Goal: Task Accomplishment & Management: Use online tool/utility

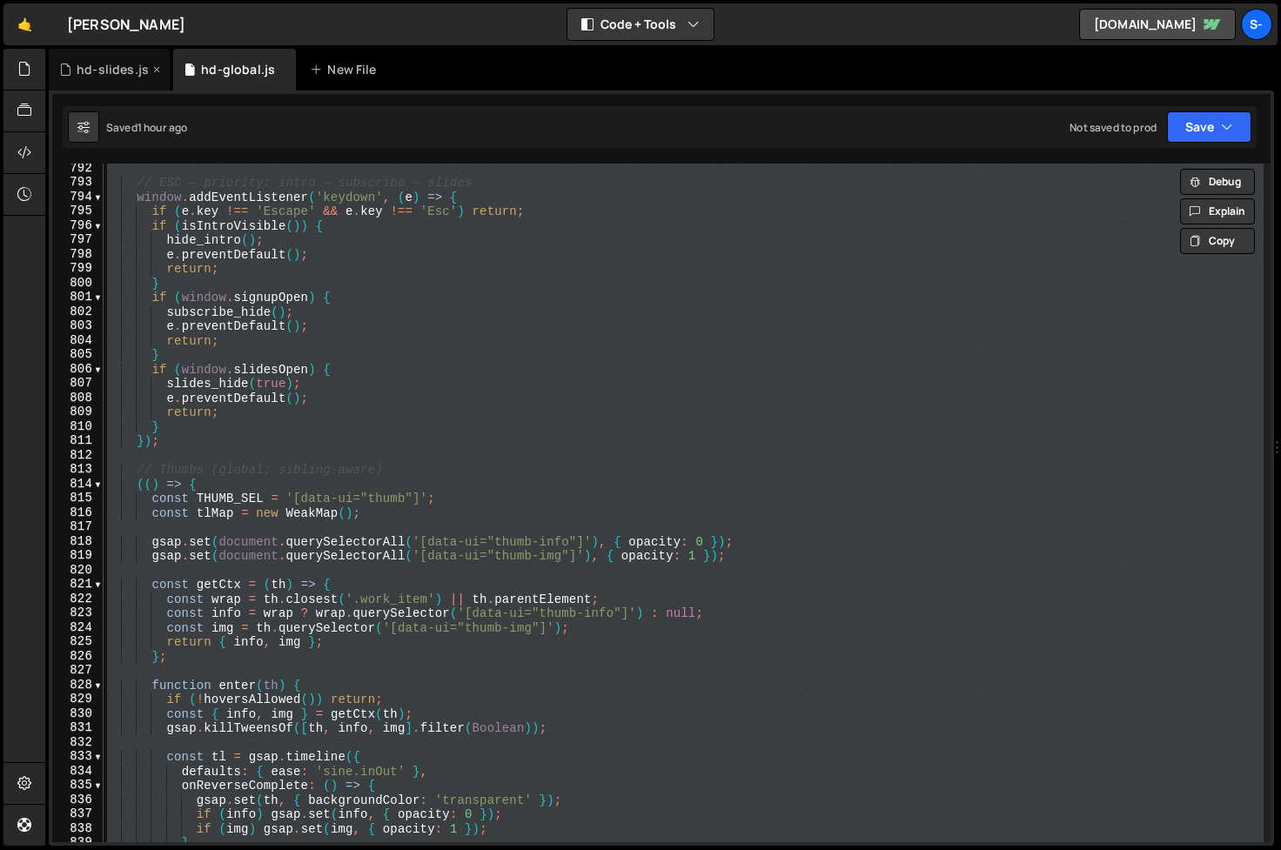
scroll to position [11363, 0]
click at [24, 77] on icon at bounding box center [24, 68] width 14 height 19
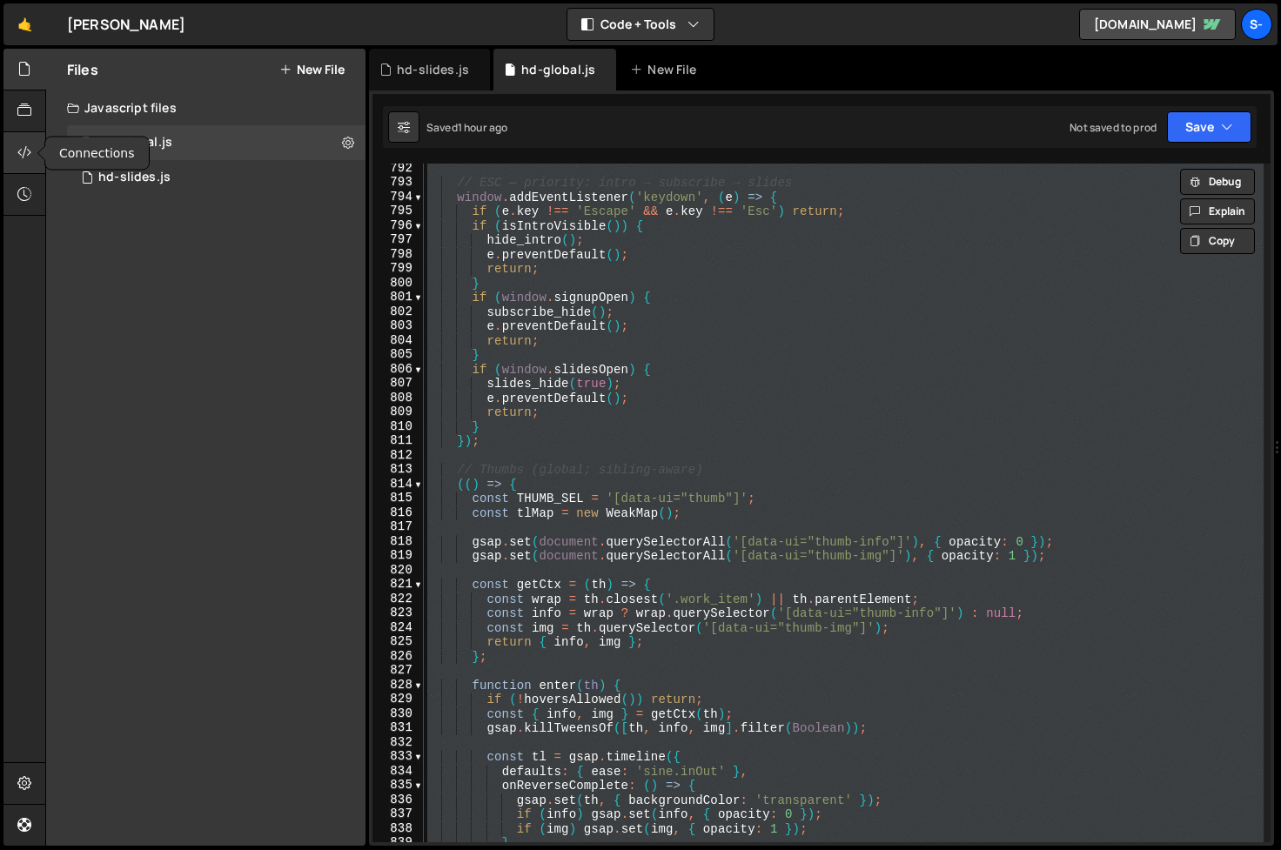
click at [25, 155] on icon at bounding box center [24, 152] width 14 height 19
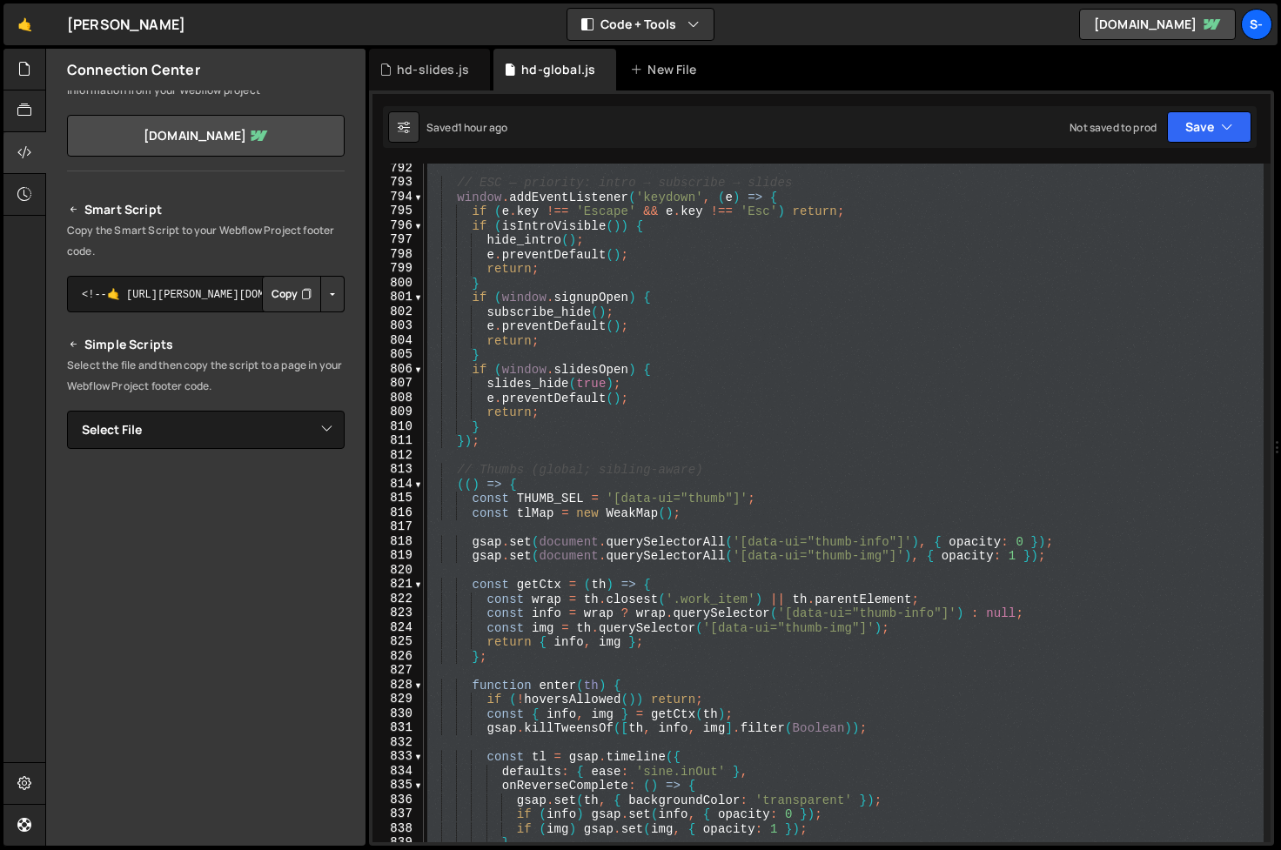
scroll to position [0, 0]
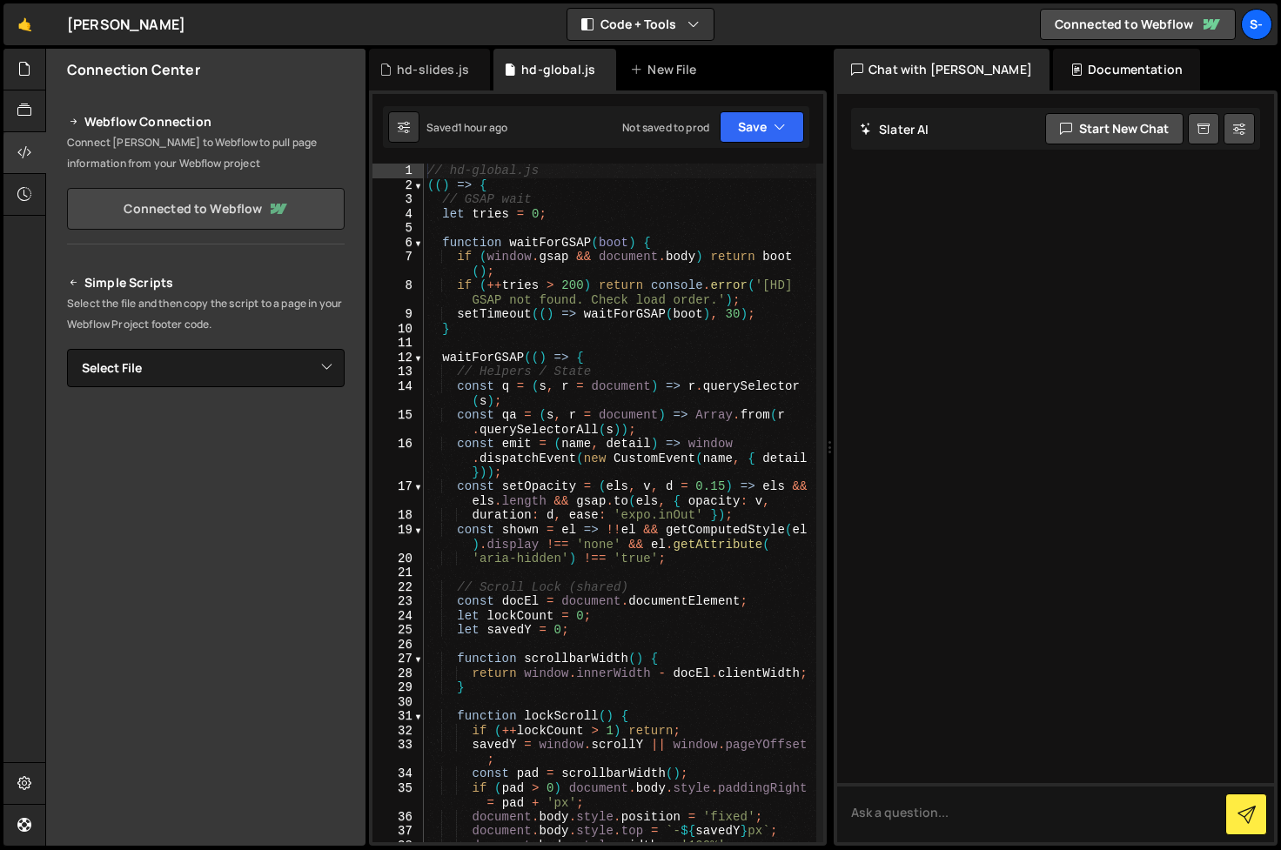
click at [198, 221] on link "Connected to Webflow" at bounding box center [206, 209] width 278 height 42
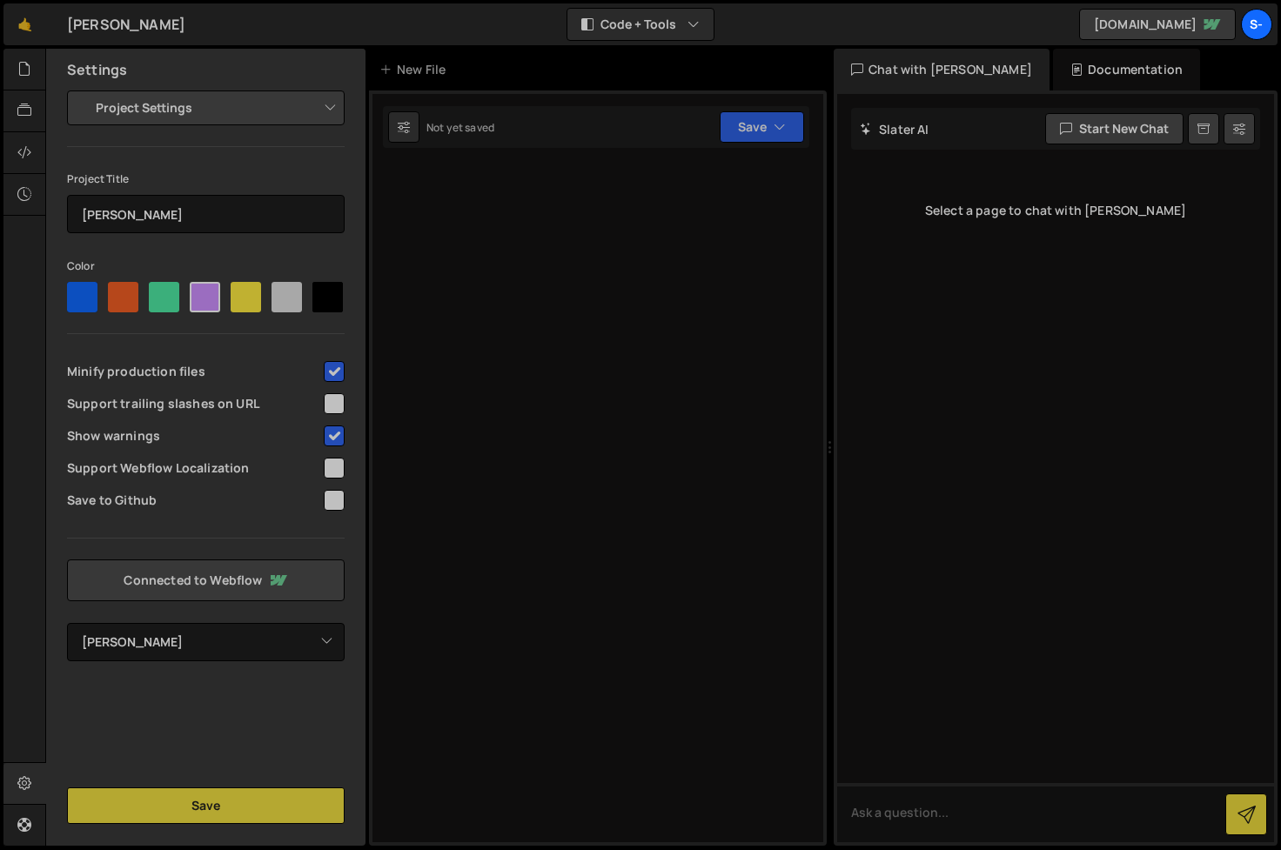
select select "68b122f1128d9a184216d202"
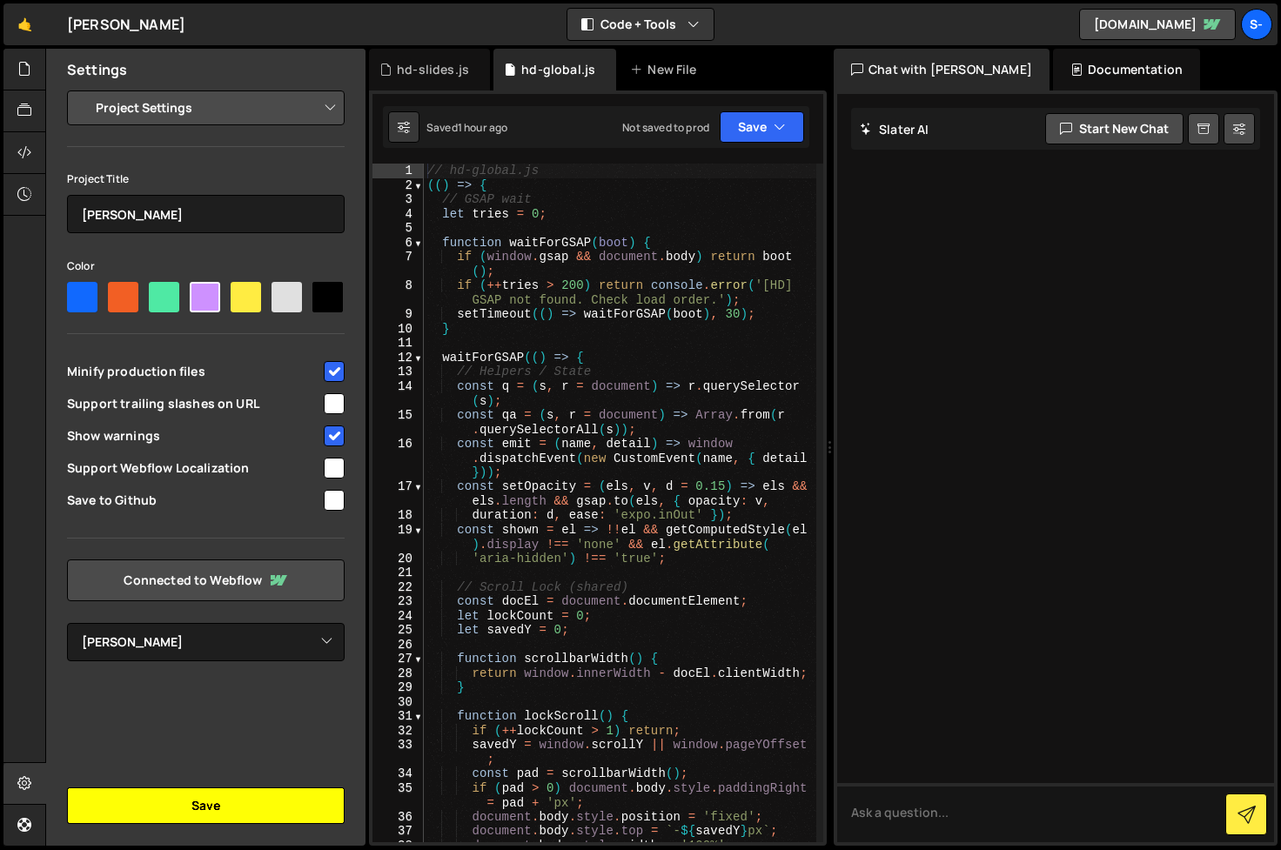
click at [145, 800] on button "Save" at bounding box center [206, 806] width 278 height 37
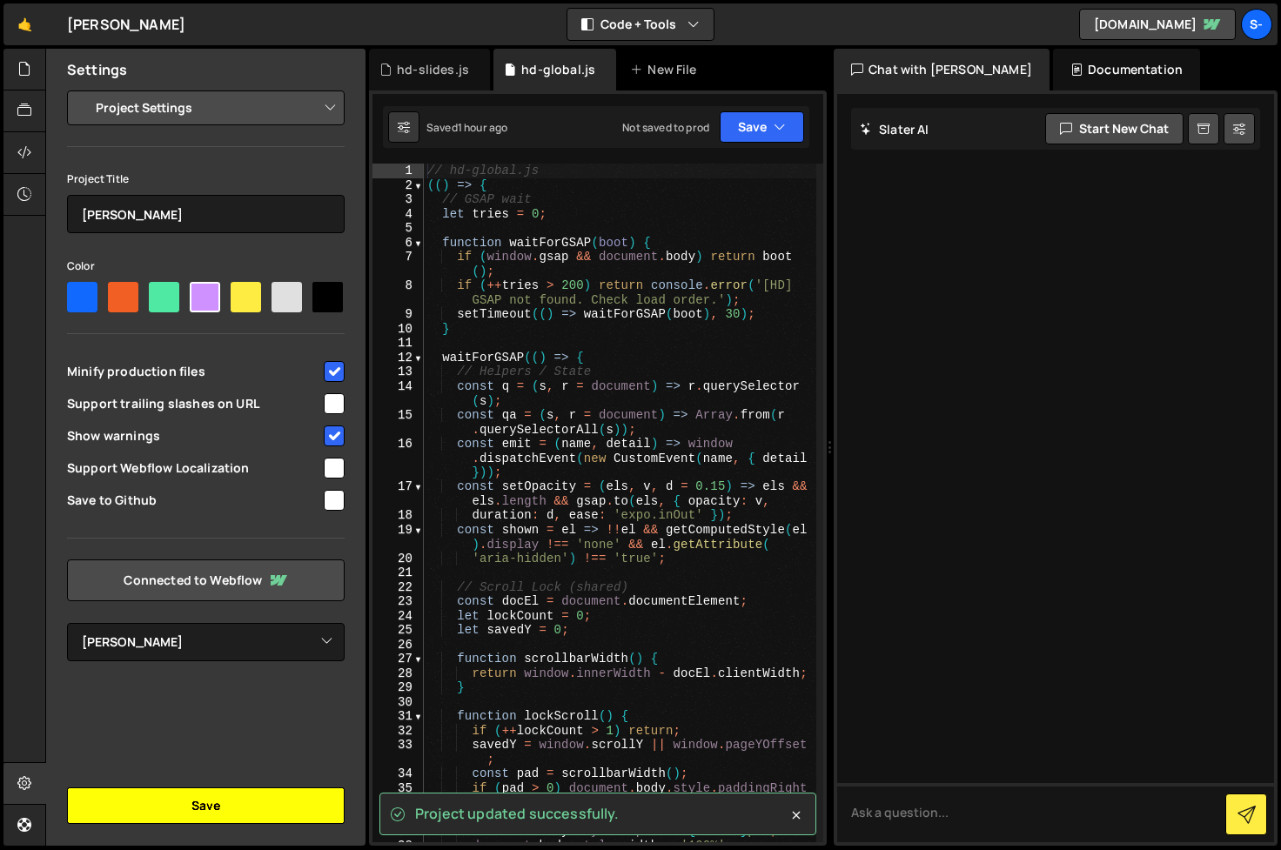
click at [254, 807] on button "Save" at bounding box center [206, 806] width 278 height 37
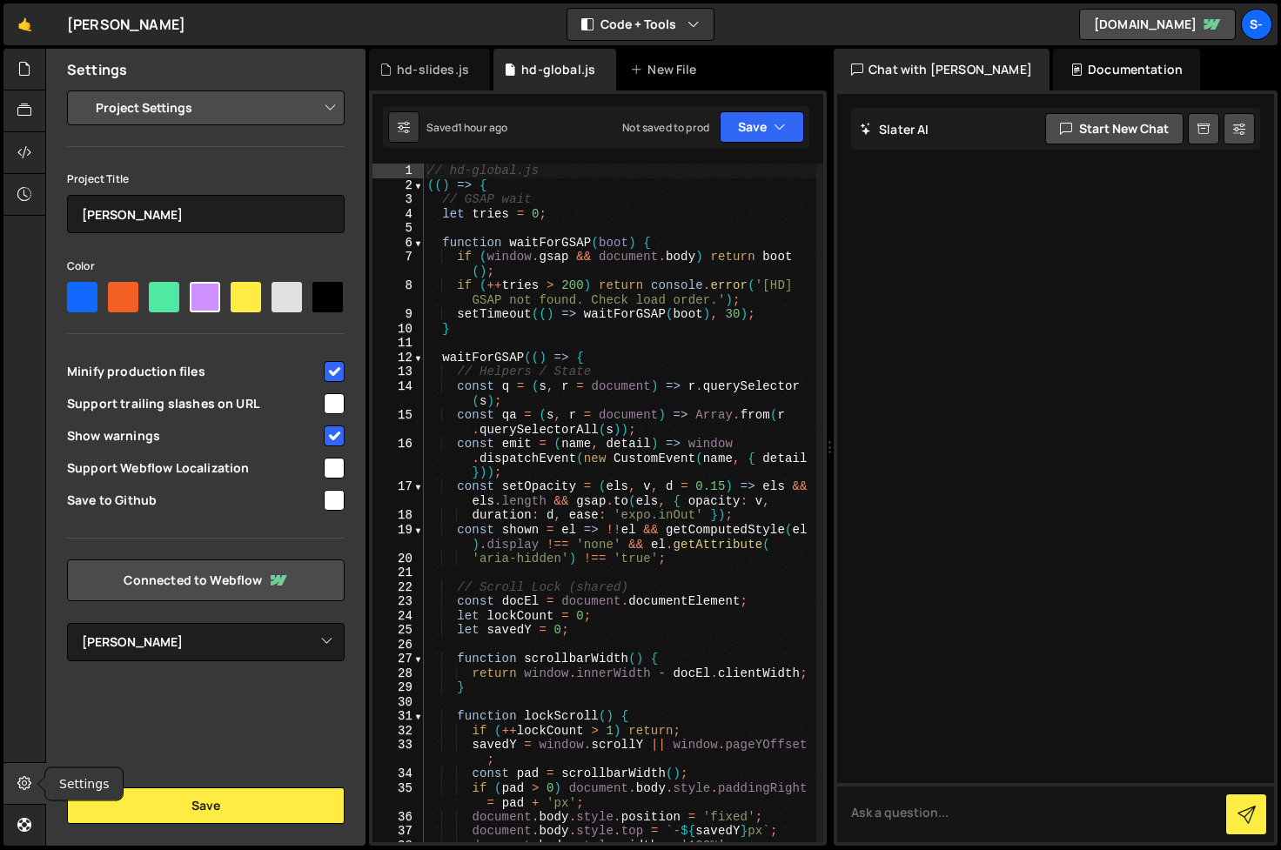
click at [29, 777] on icon at bounding box center [24, 783] width 14 height 19
